Goal: Find specific page/section: Find specific page/section

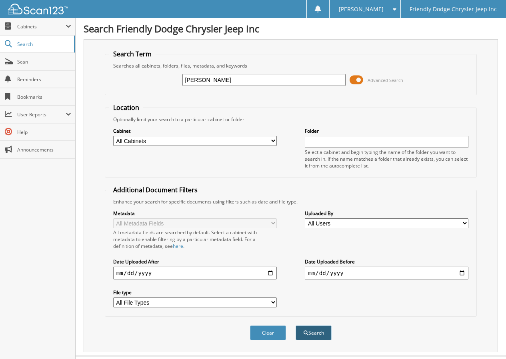
type input "[PERSON_NAME]"
click at [311, 331] on button "Search" at bounding box center [314, 333] width 36 height 15
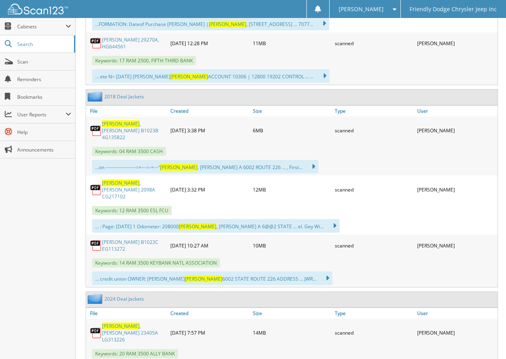
scroll to position [600, 0]
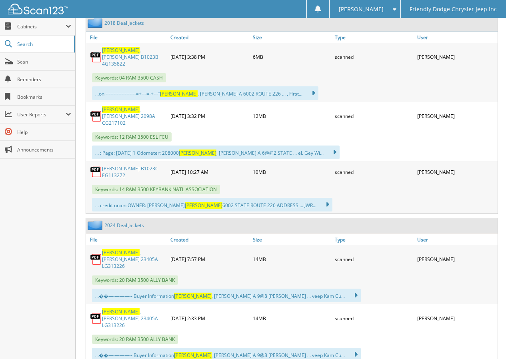
click at [114, 249] on span "[PERSON_NAME]" at bounding box center [121, 252] width 38 height 7
click at [144, 309] on link "[PERSON_NAME] 23405A LG313226" at bounding box center [134, 319] width 64 height 20
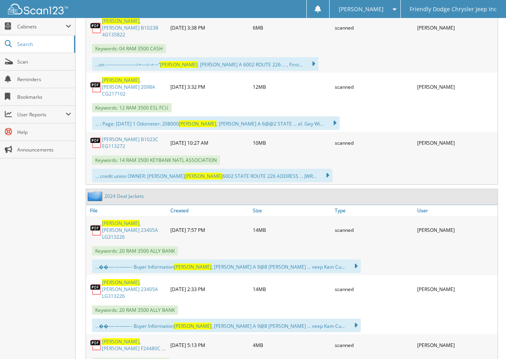
scroll to position [640, 0]
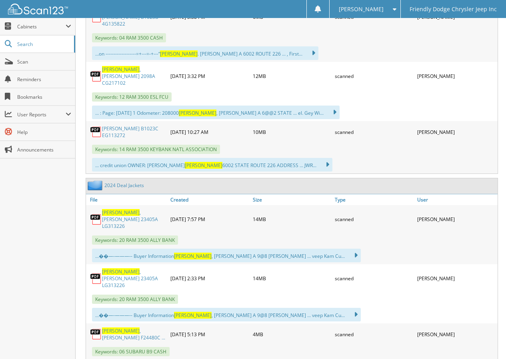
click at [144, 328] on link "[PERSON_NAME] F24480C ..." at bounding box center [134, 335] width 64 height 14
